Goal: Transaction & Acquisition: Purchase product/service

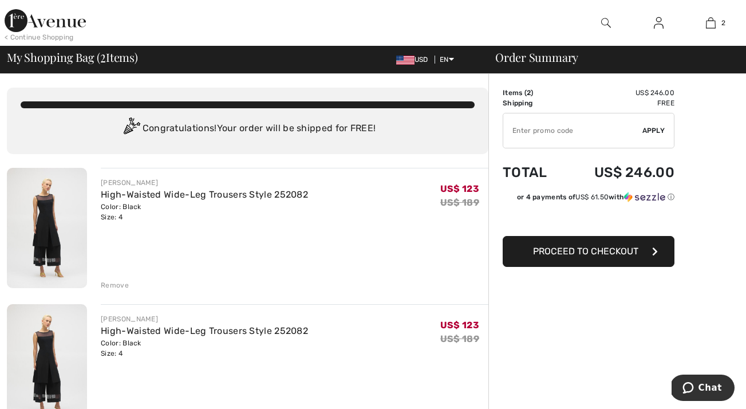
click at [120, 290] on div "Remove" at bounding box center [115, 285] width 28 height 10
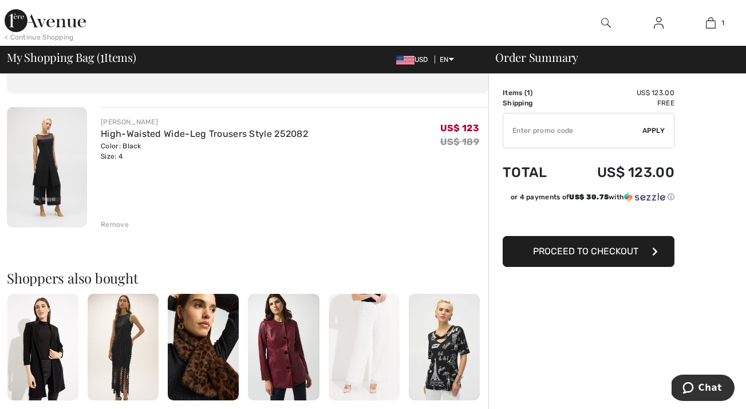
scroll to position [63, 0]
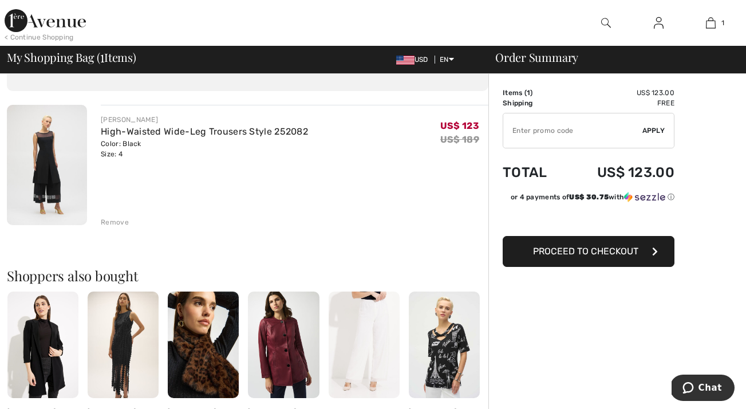
click at [605, 257] on span "Proceed to Checkout" at bounding box center [585, 251] width 105 height 11
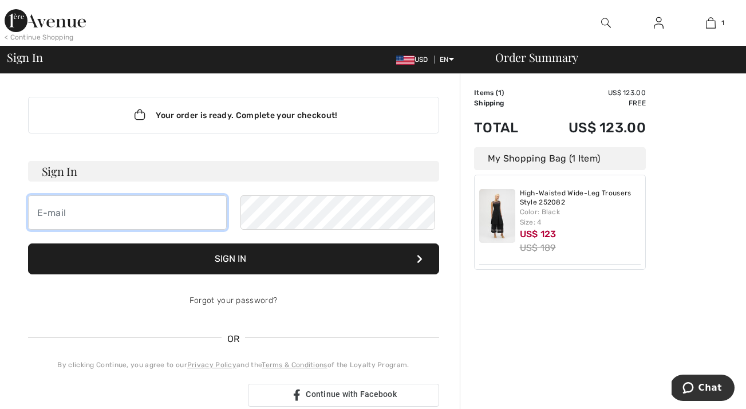
click at [45, 230] on input "email" at bounding box center [127, 212] width 199 height 34
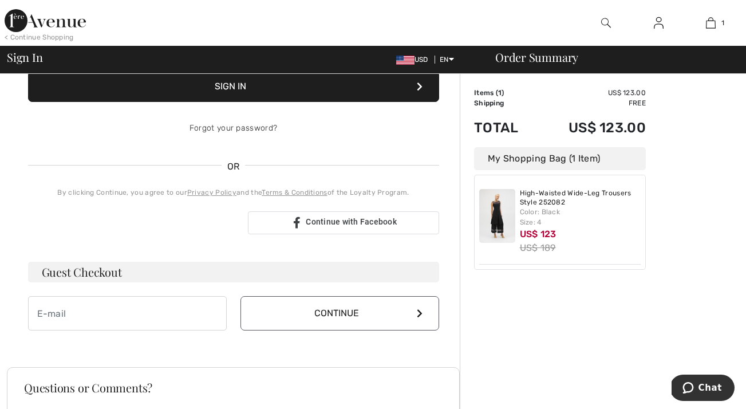
scroll to position [174, 0]
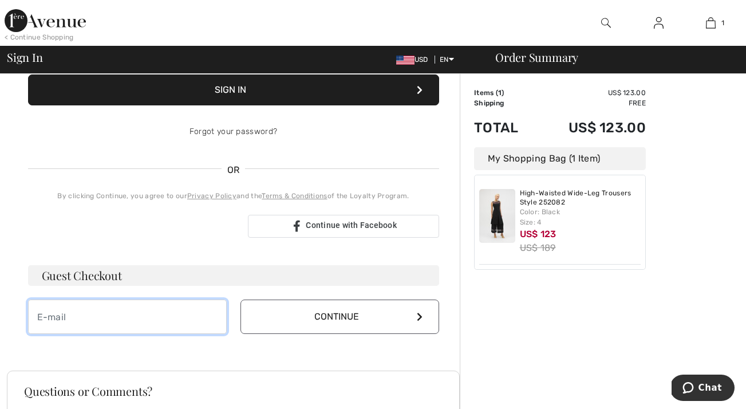
click at [44, 334] on input "email" at bounding box center [127, 317] width 199 height 34
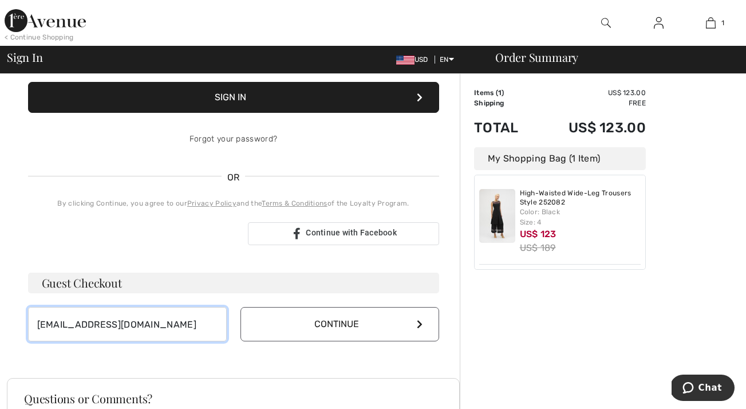
click at [65, 341] on input "sussancase97@gmail.com" at bounding box center [127, 324] width 199 height 34
type input "[EMAIL_ADDRESS][DOMAIN_NAME]"
click at [417, 329] on icon at bounding box center [420, 324] width 6 height 9
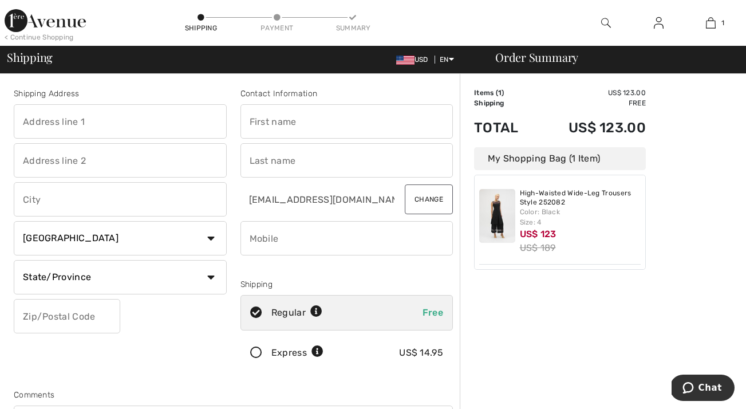
click at [253, 129] on input "text" at bounding box center [347, 121] width 213 height 34
type input "[PERSON_NAME]"
click at [255, 166] on input "text" at bounding box center [347, 160] width 213 height 34
type input "Case"
click at [257, 246] on input "phone" at bounding box center [347, 238] width 213 height 34
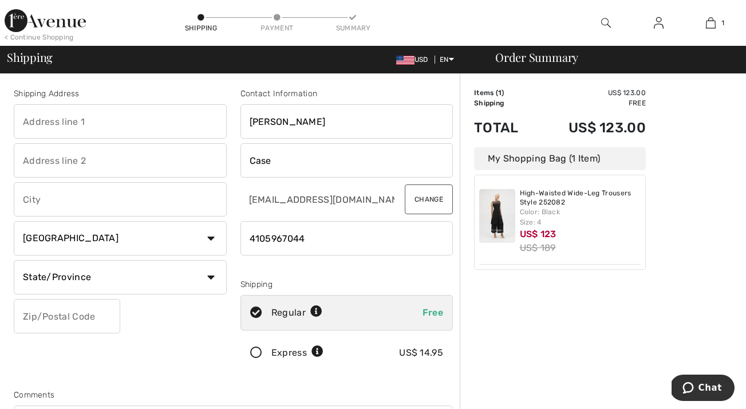
type input "4105967044"
click at [31, 126] on input "text" at bounding box center [120, 121] width 213 height 34
type input "[STREET_ADDRESS]"
click at [31, 208] on input "text" at bounding box center [120, 199] width 213 height 34
type input "Westminster"
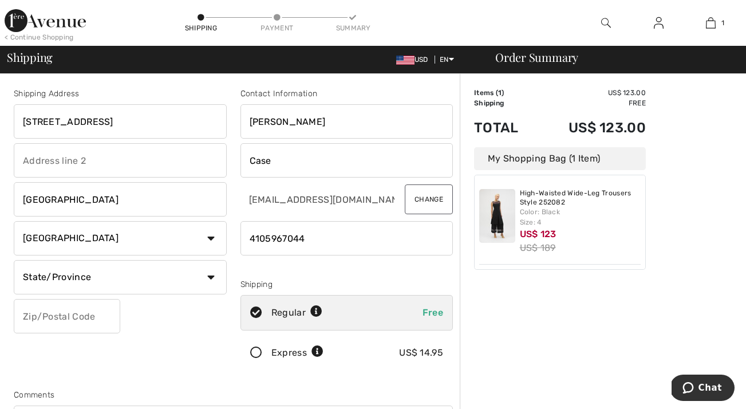
click at [210, 243] on select "Country Canada United States Afghanistan Aland Islands Albania Algeria American…" at bounding box center [120, 238] width 213 height 34
select select "US"
click at [17, 230] on select "Country Canada United States Afghanistan Aland Islands Albania Algeria American…" at bounding box center [120, 238] width 213 height 34
click at [31, 281] on select "State/Province Alabama Alaska American Samoa Arizona Arkansas California Colora…" at bounding box center [120, 277] width 213 height 34
select select "MD"
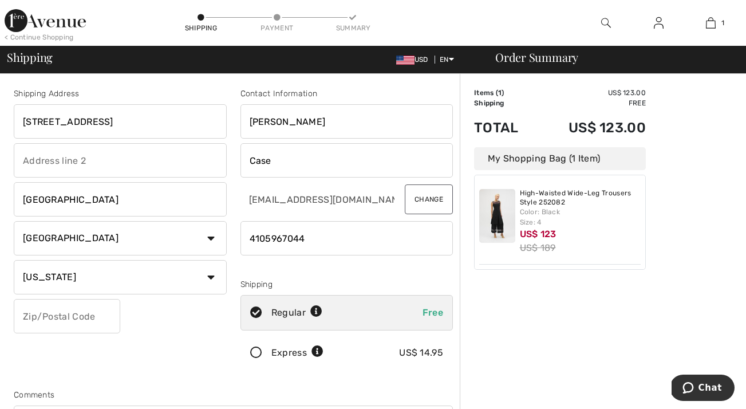
click at [17, 270] on select "State/Province Alabama Alaska American Samoa Arizona Arkansas California Colora…" at bounding box center [120, 277] width 213 height 34
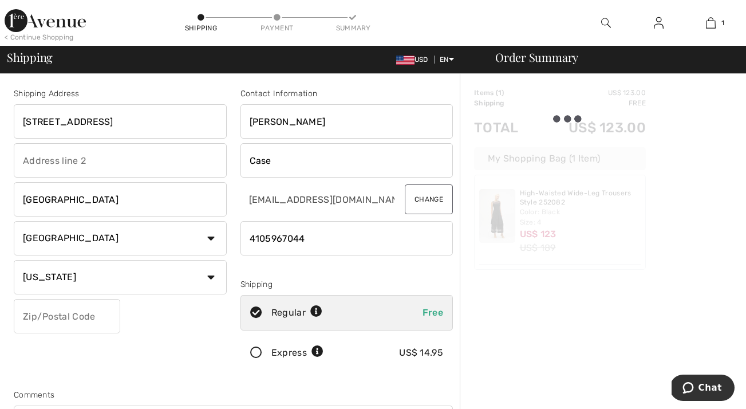
click at [32, 327] on input "text" at bounding box center [67, 316] width 107 height 34
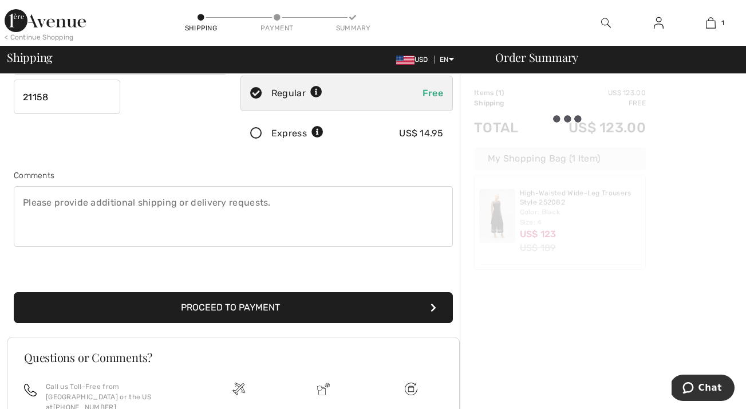
scroll to position [224, 0]
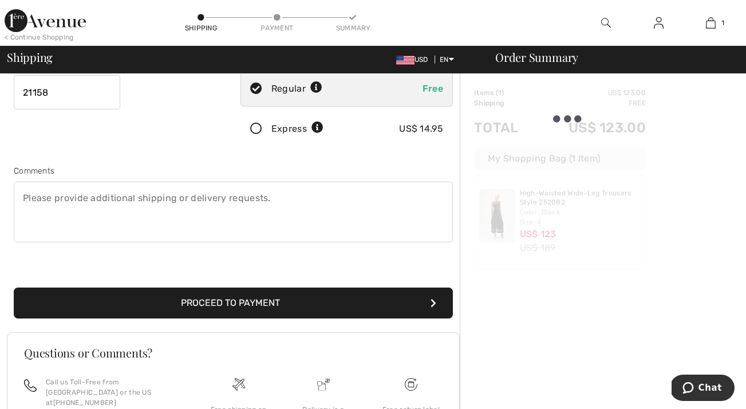
type input "21158"
click at [249, 318] on button "Proceed to Payment" at bounding box center [233, 302] width 439 height 31
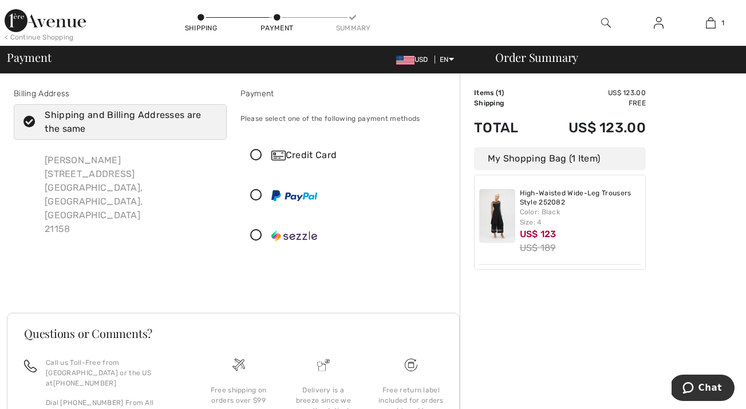
click at [262, 162] on icon at bounding box center [256, 155] width 30 height 12
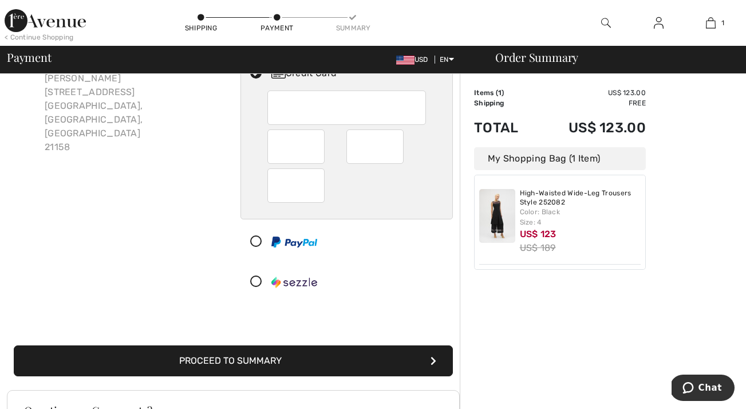
scroll to position [89, 0]
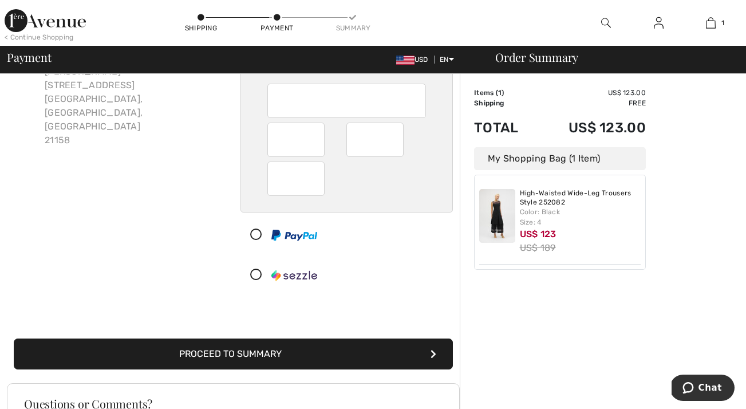
click at [247, 369] on button "Proceed to Summary" at bounding box center [233, 353] width 439 height 31
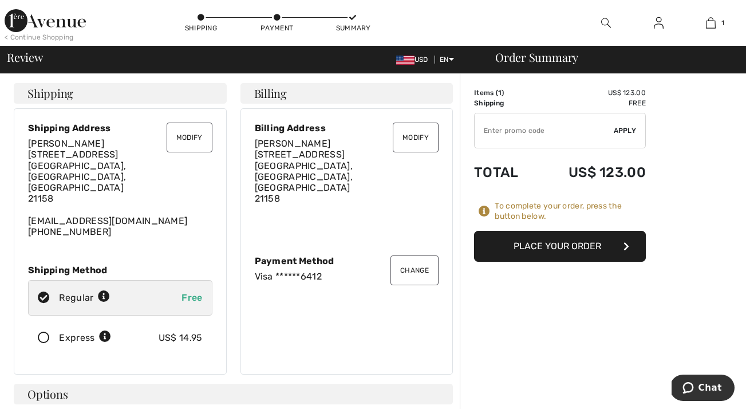
click at [629, 251] on icon "button" at bounding box center [627, 246] width 6 height 9
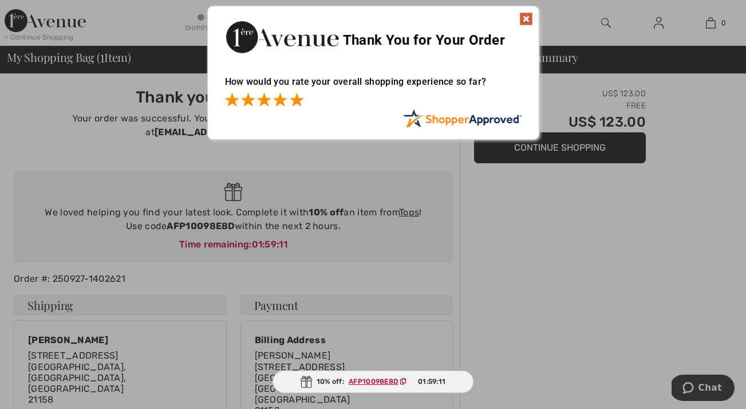
click at [296, 98] on span at bounding box center [297, 100] width 14 height 14
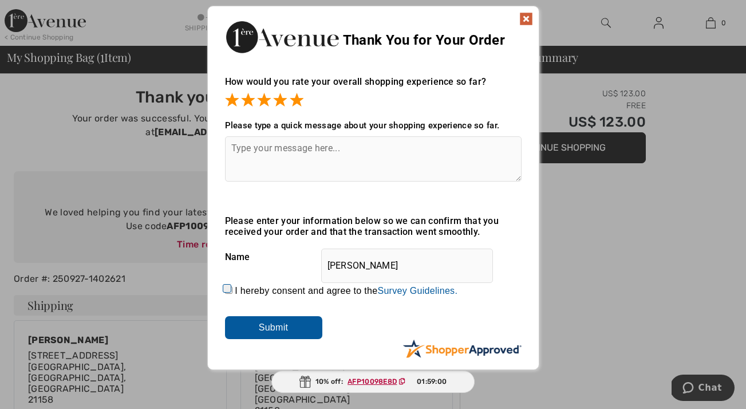
click at [227, 286] on input "I hereby consent and agree to the By submitting a review, you grant permission …" at bounding box center [228, 289] width 7 height 7
checkbox input "true"
click at [273, 325] on input "Submit" at bounding box center [273, 327] width 97 height 23
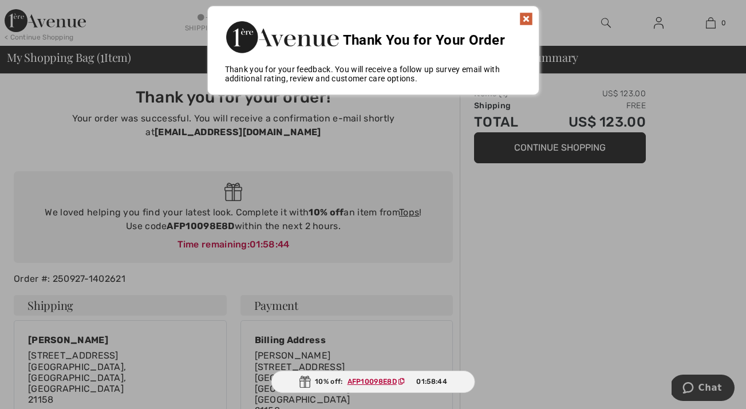
click at [526, 17] on img at bounding box center [526, 19] width 14 height 14
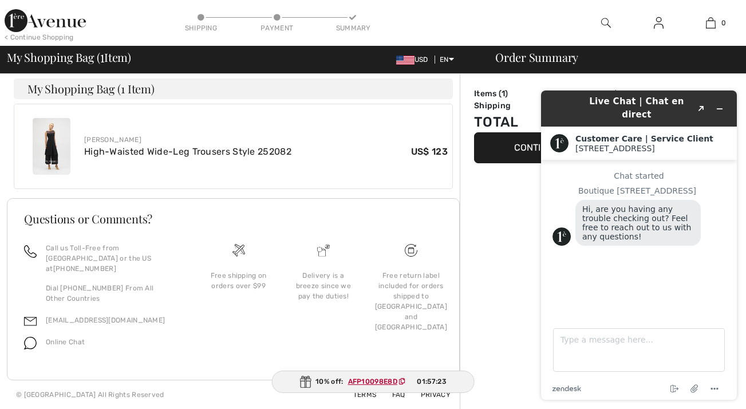
click at [396, 61] on img at bounding box center [405, 60] width 18 height 9
